Goal: Find specific page/section: Find specific page/section

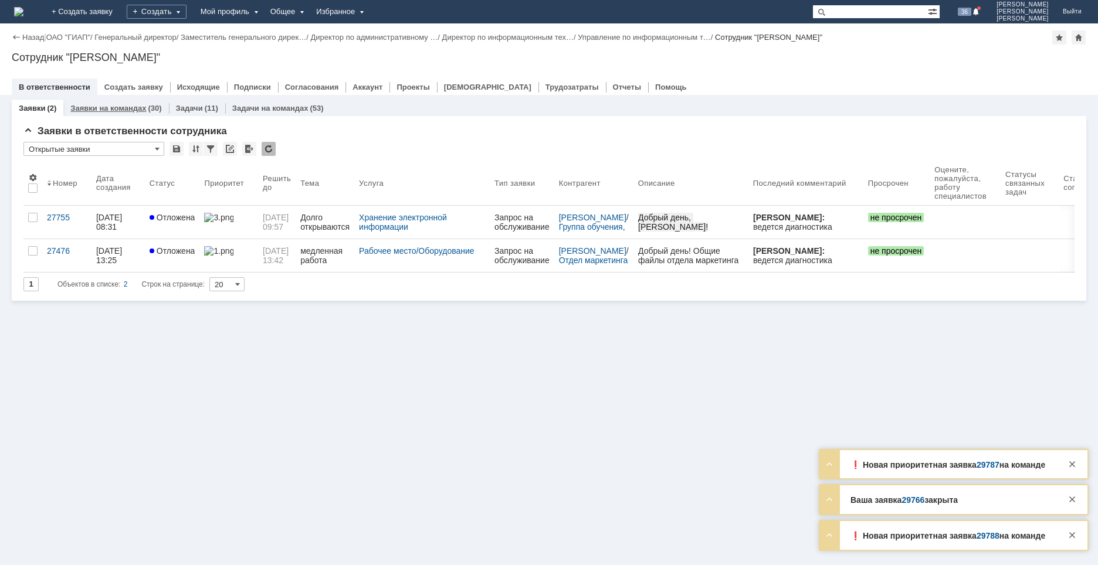
click at [116, 107] on link "Заявки на командах" at bounding box center [108, 108] width 76 height 9
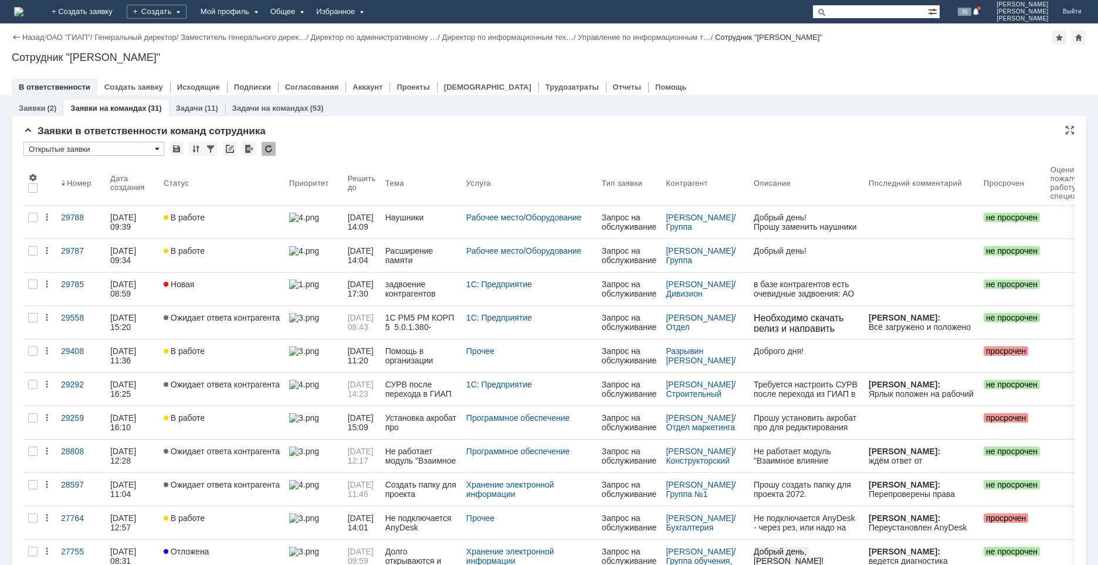
click at [158, 150] on span at bounding box center [157, 148] width 5 height 9
click at [72, 169] on span "[Выберите вид]" at bounding box center [93, 168] width 125 height 9
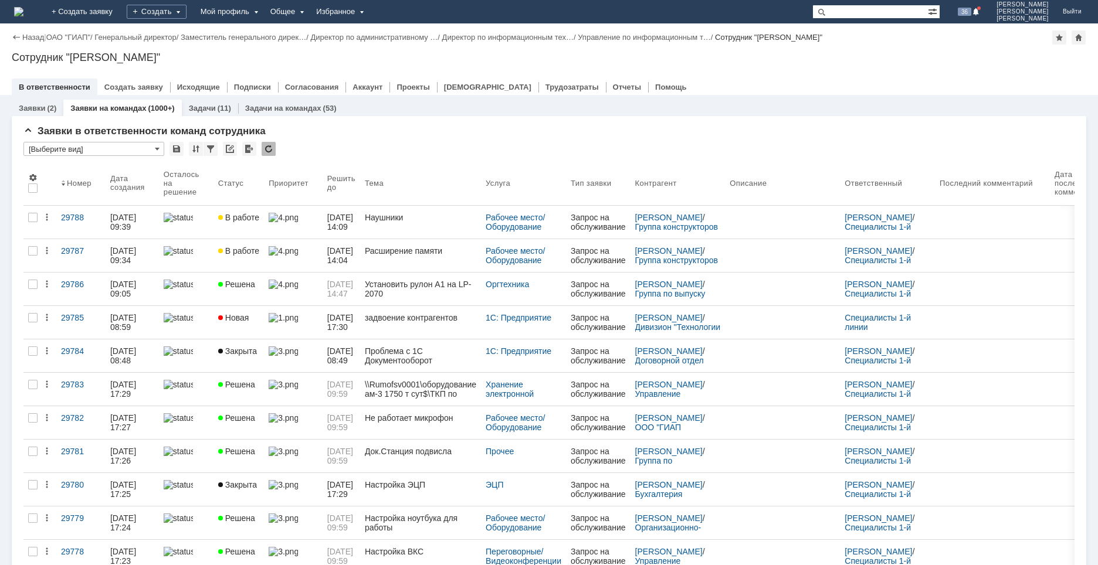
type input "[Выберите вид]"
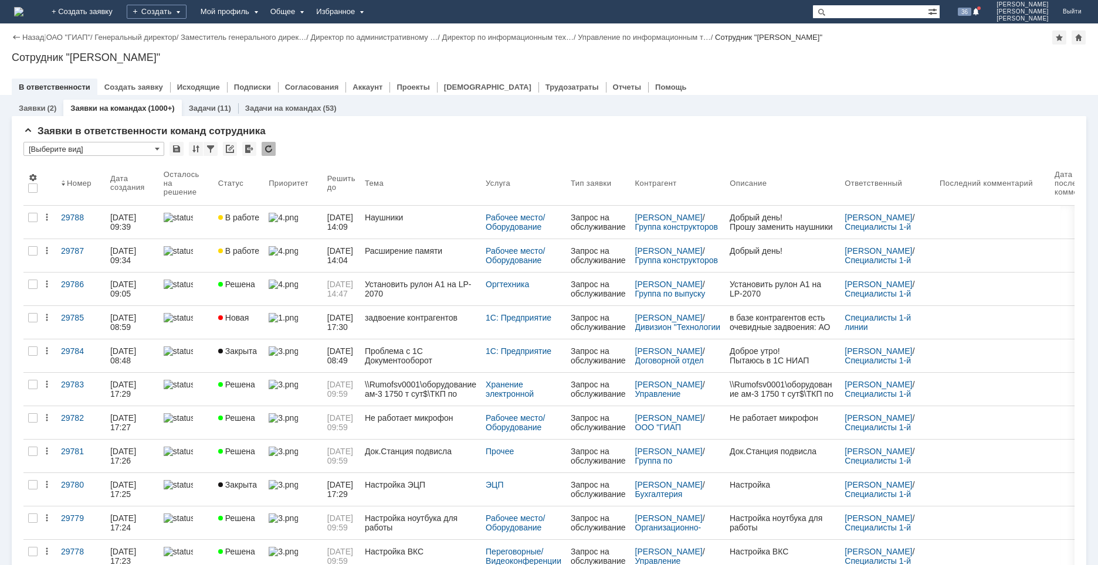
click at [23, 11] on img at bounding box center [18, 11] width 9 height 9
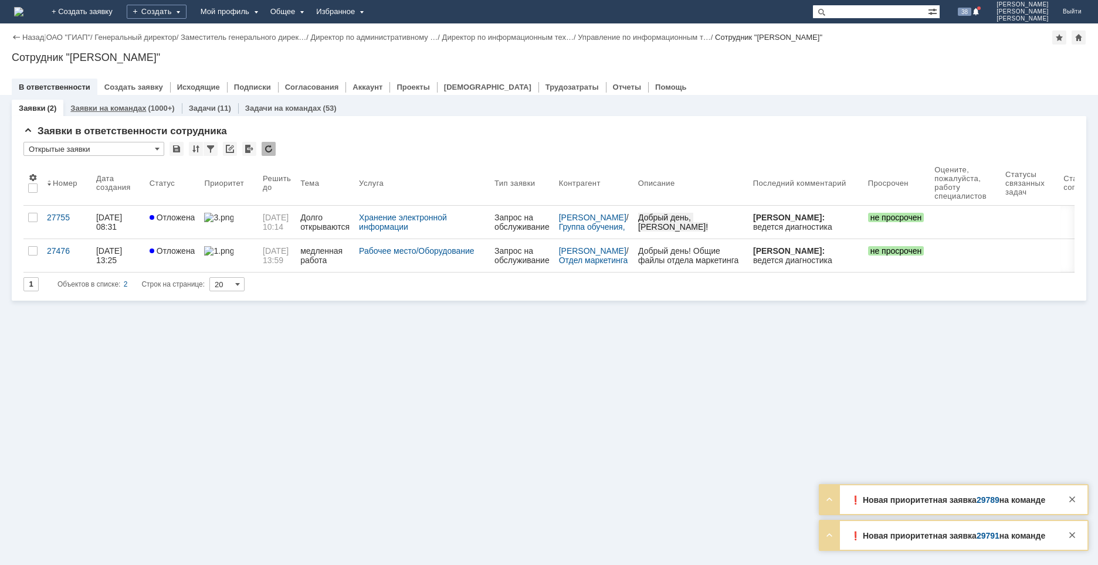
click at [120, 106] on link "Заявки на командах" at bounding box center [108, 108] width 76 height 9
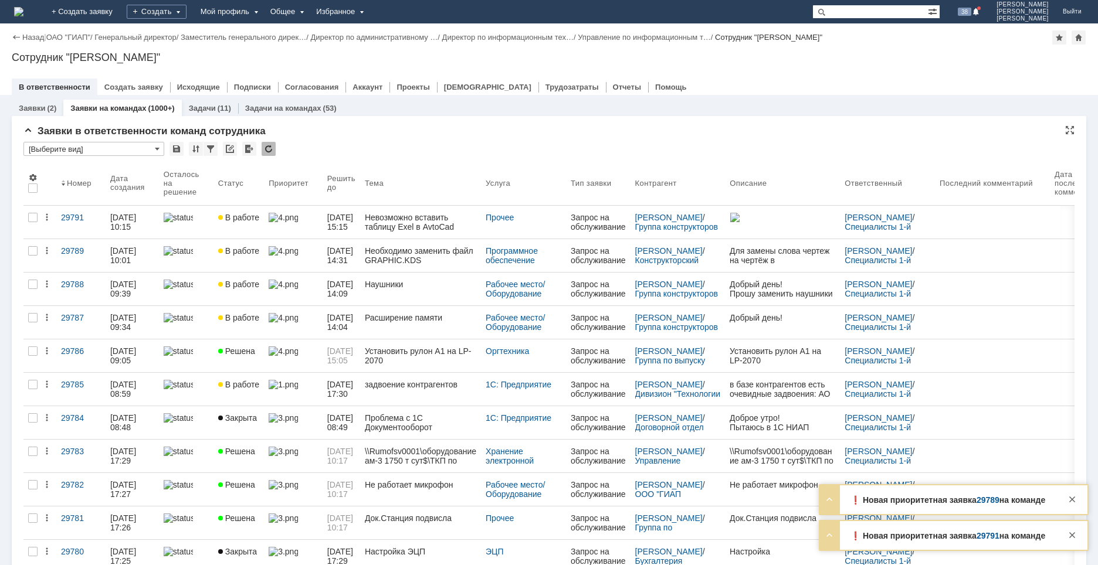
click at [96, 150] on input "[Выберите вид]" at bounding box center [93, 149] width 141 height 14
click at [70, 188] on span "Открытые заявки" at bounding box center [93, 187] width 125 height 9
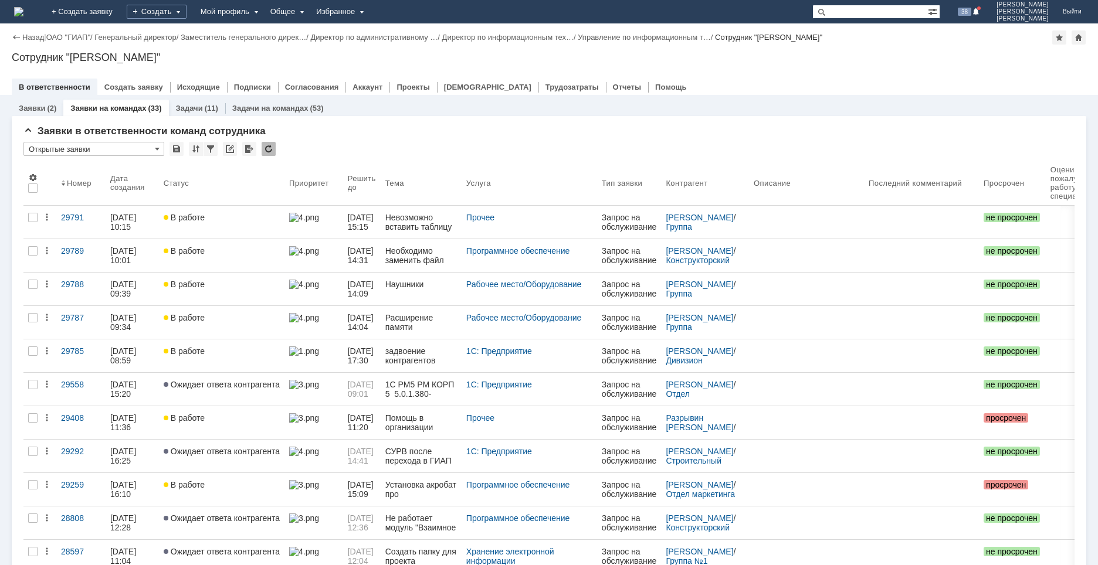
type input "Открытые заявки"
click at [23, 12] on img at bounding box center [18, 11] width 9 height 9
